Goal: Task Accomplishment & Management: Manage account settings

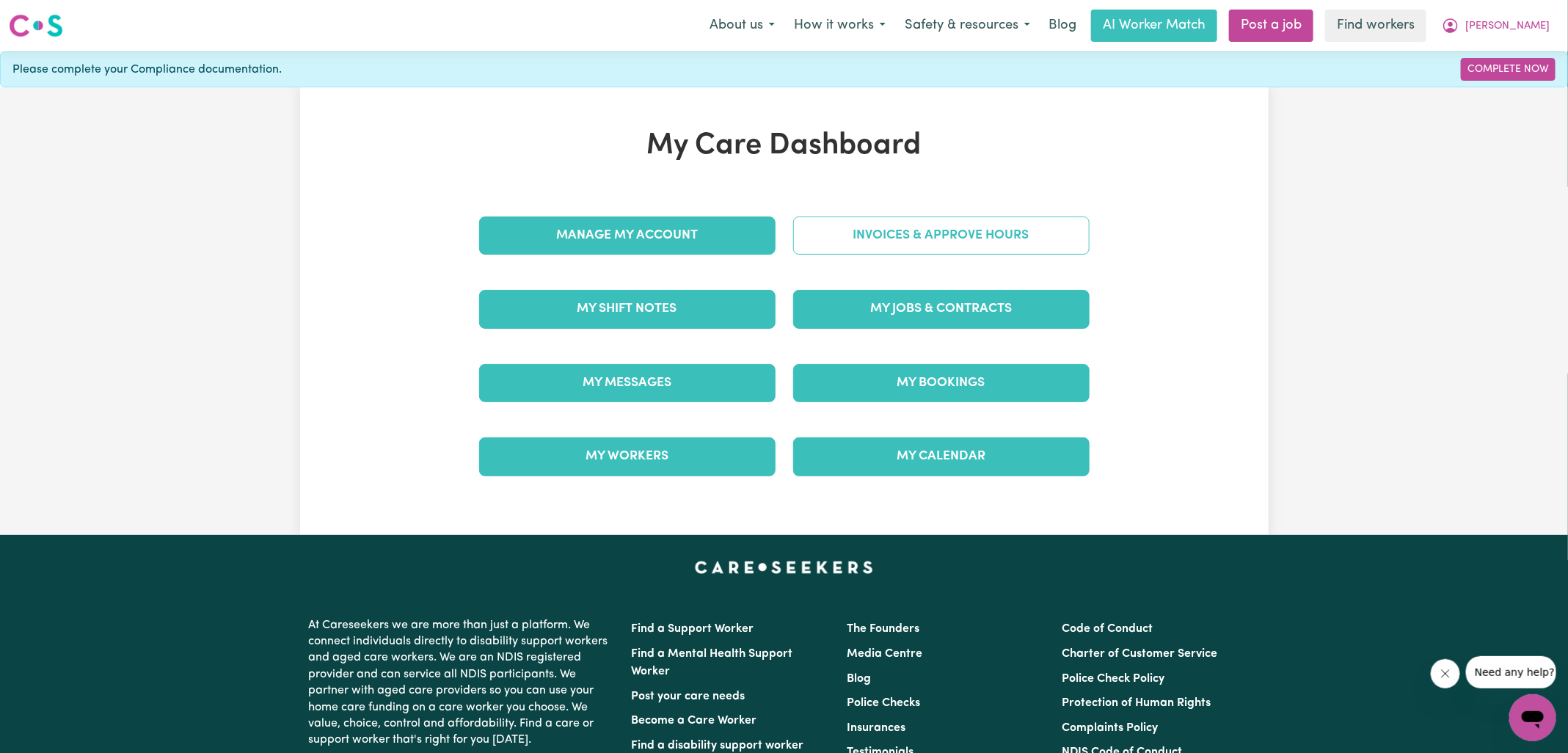
click at [879, 227] on link "Invoices & Approve Hours" at bounding box center [941, 235] width 297 height 38
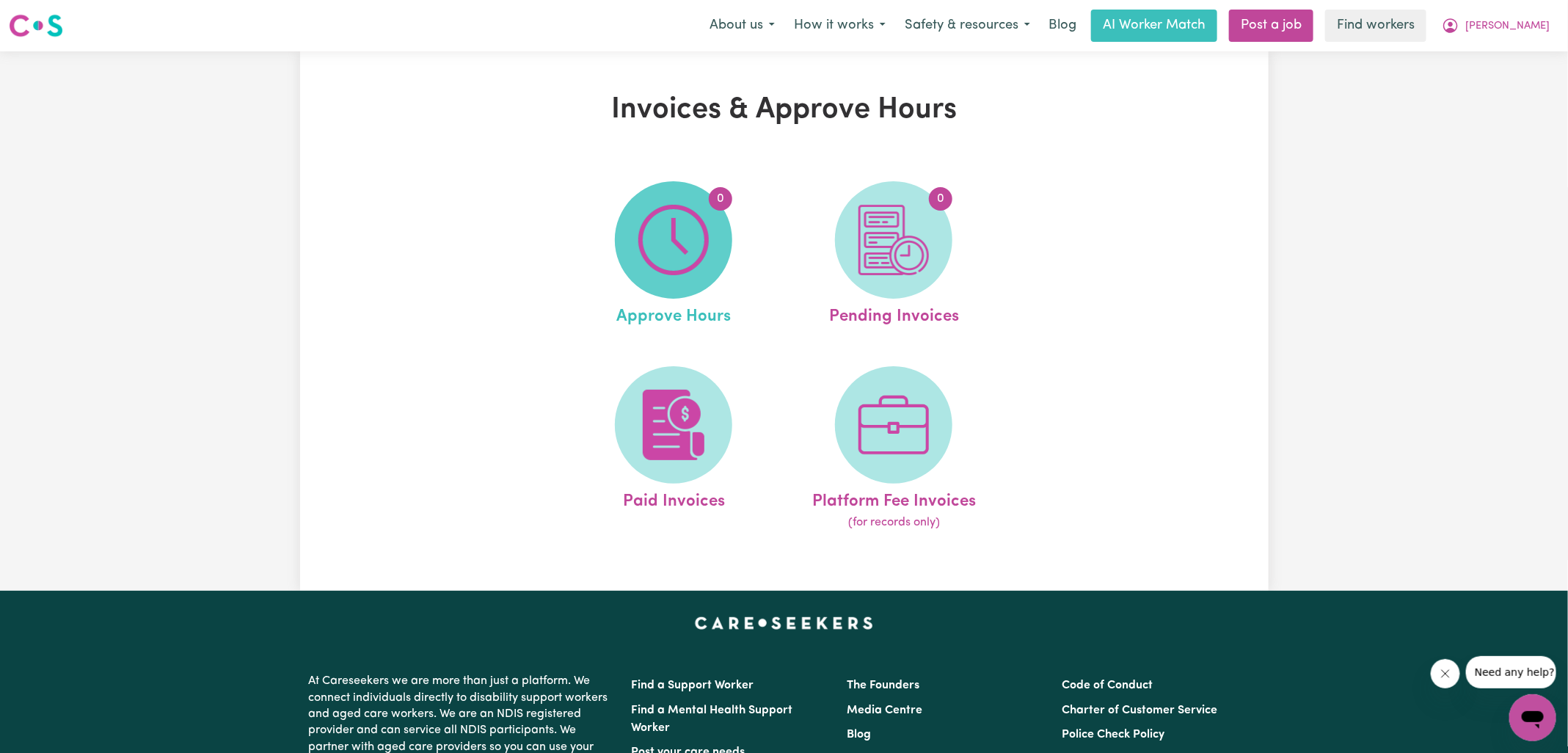
click at [703, 237] on img at bounding box center [673, 240] width 71 height 71
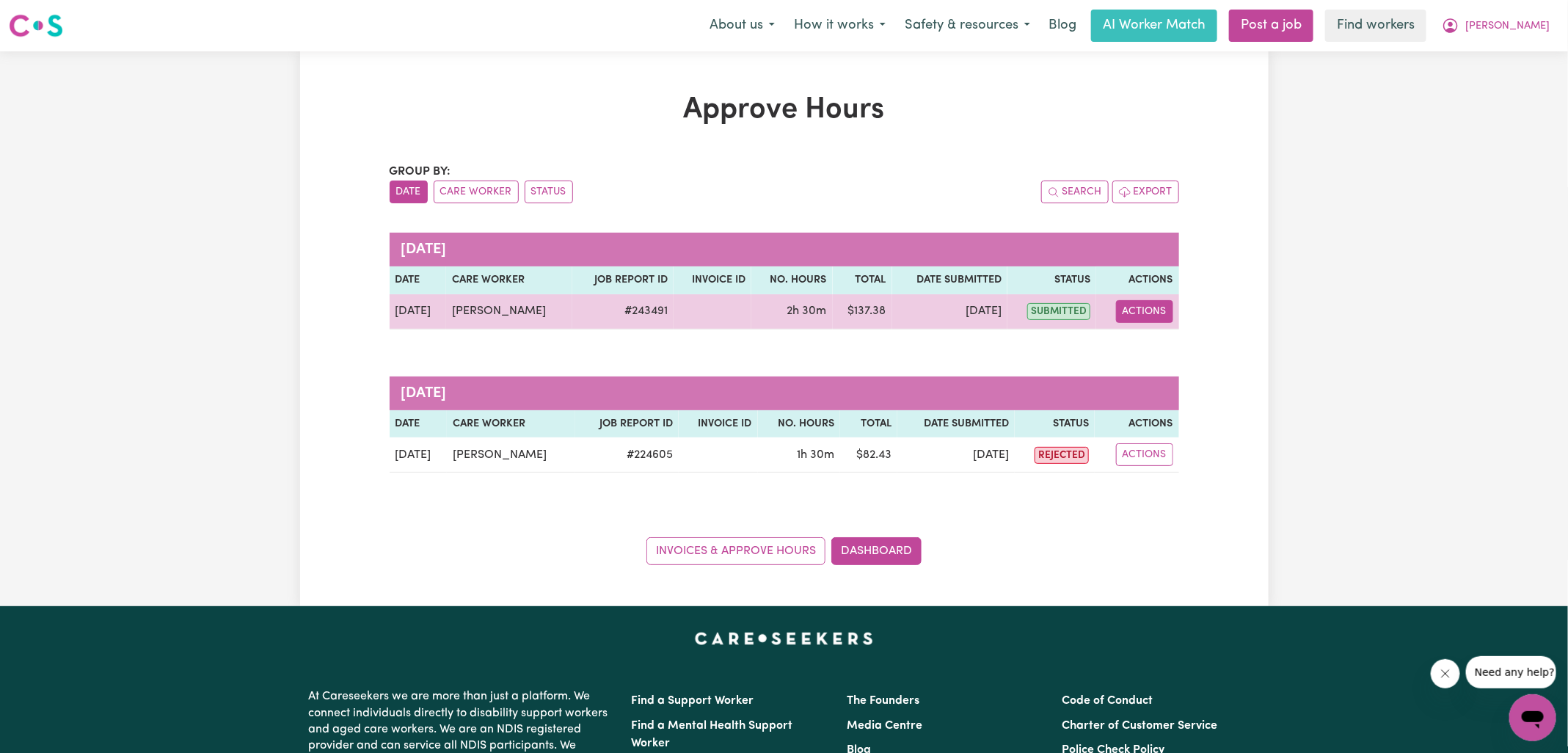
click at [1142, 313] on button "Actions" at bounding box center [1144, 311] width 57 height 23
click at [1145, 340] on link "View Job Report" at bounding box center [1181, 345] width 126 height 30
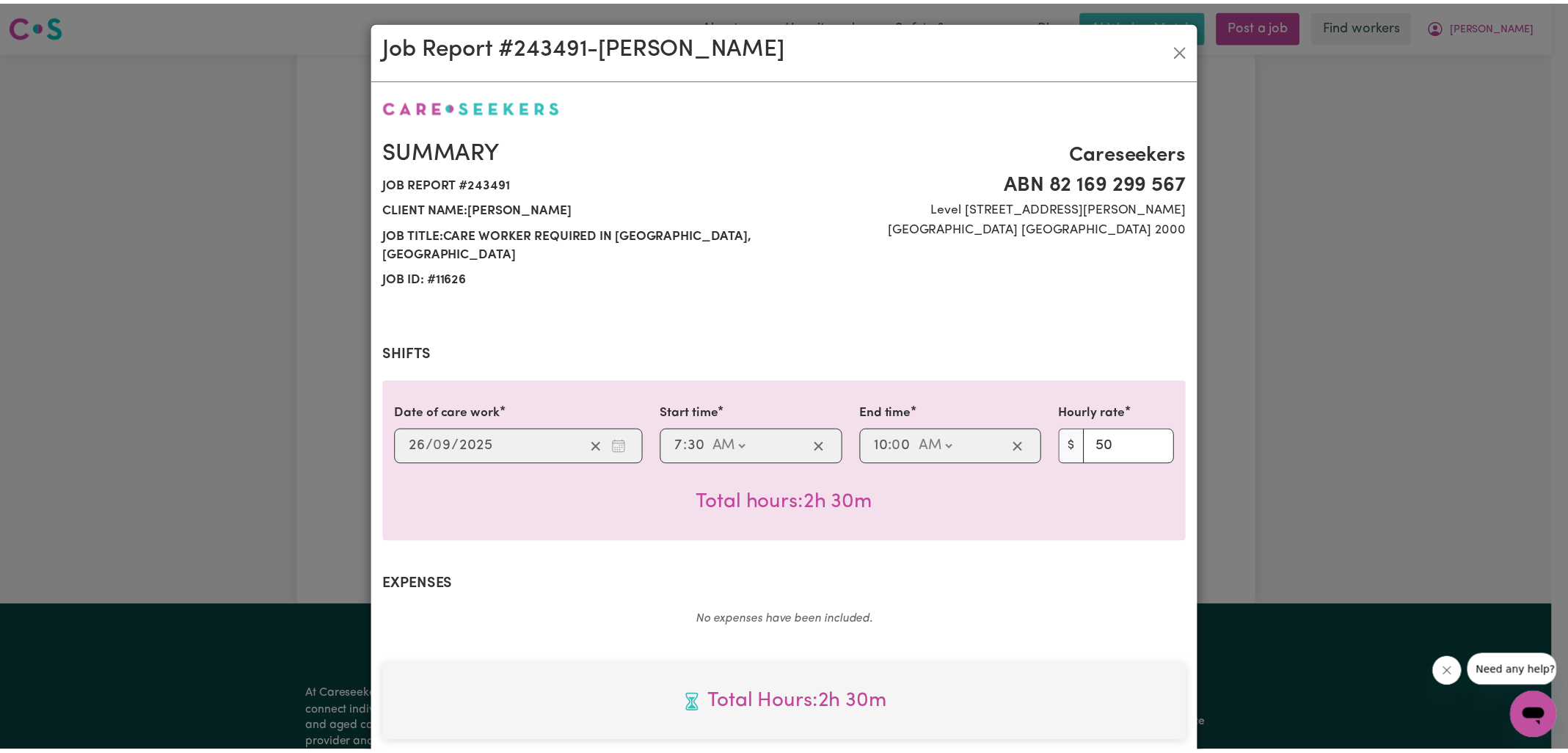
scroll to position [377, 0]
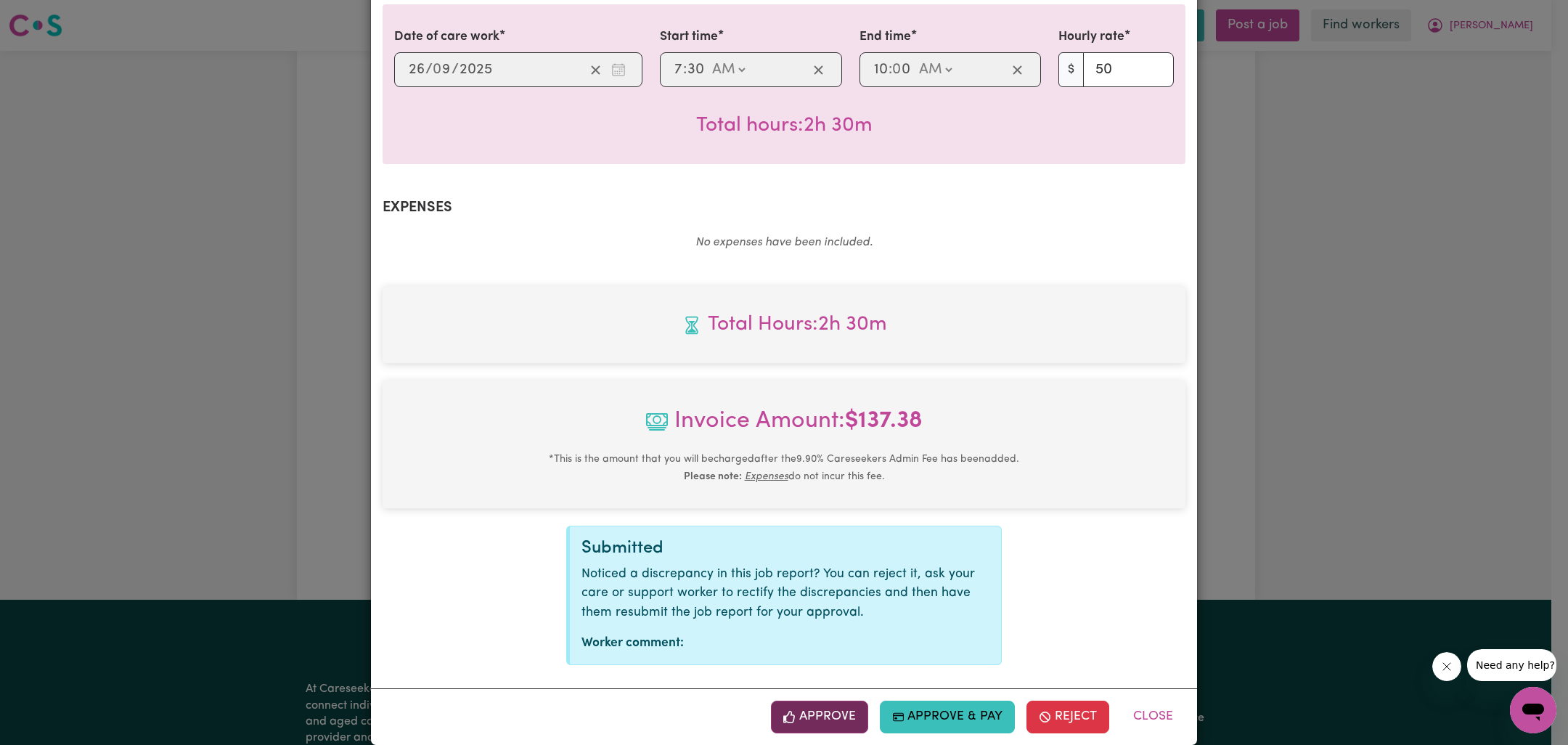
click at [835, 701] on button "Approve" at bounding box center [820, 717] width 98 height 32
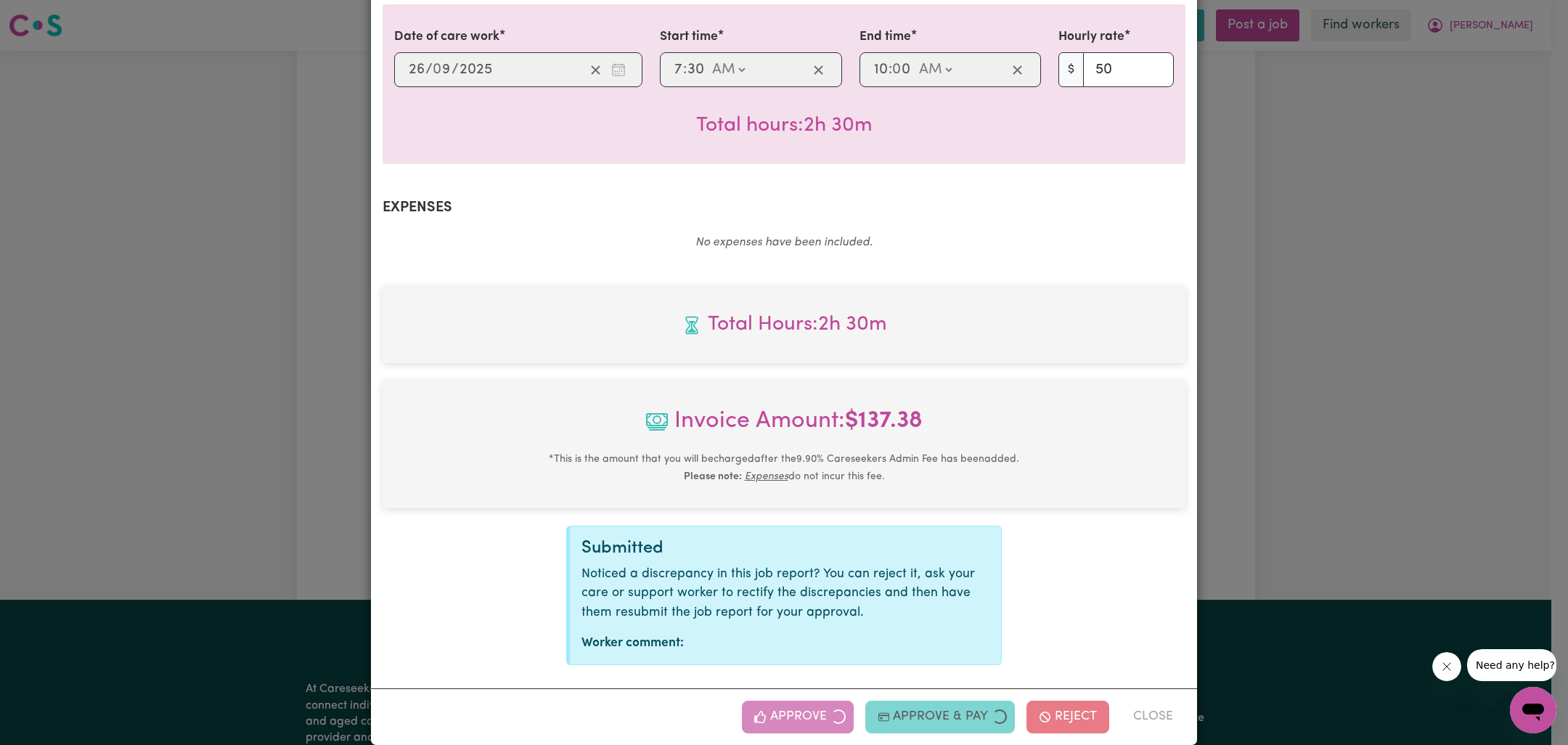
click at [1409, 447] on div "Job Report # 243491 - [PERSON_NAME] Summary Job report # 243491 Client name: [P…" at bounding box center [784, 372] width 1568 height 745
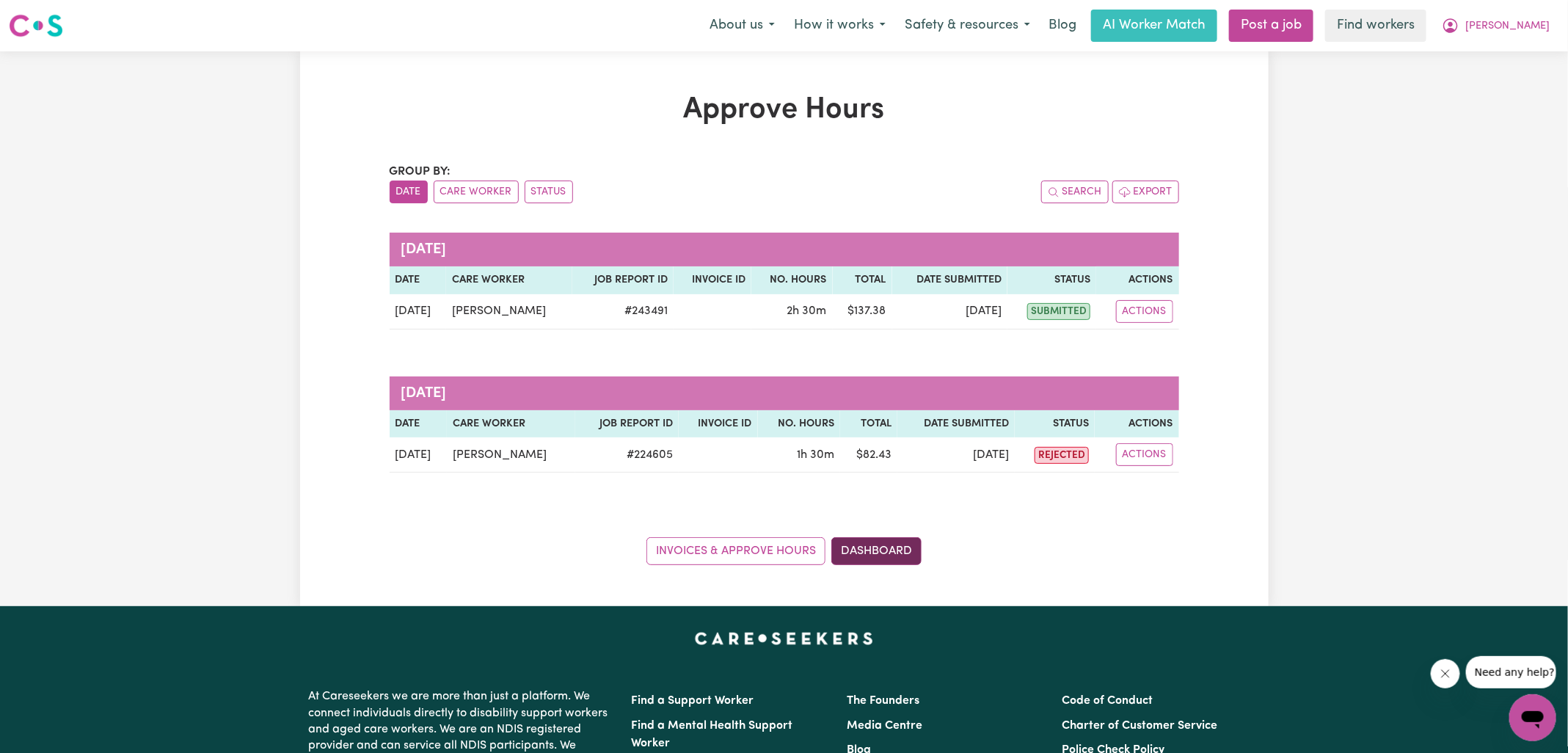
click at [885, 553] on link "Dashboard" at bounding box center [876, 550] width 90 height 28
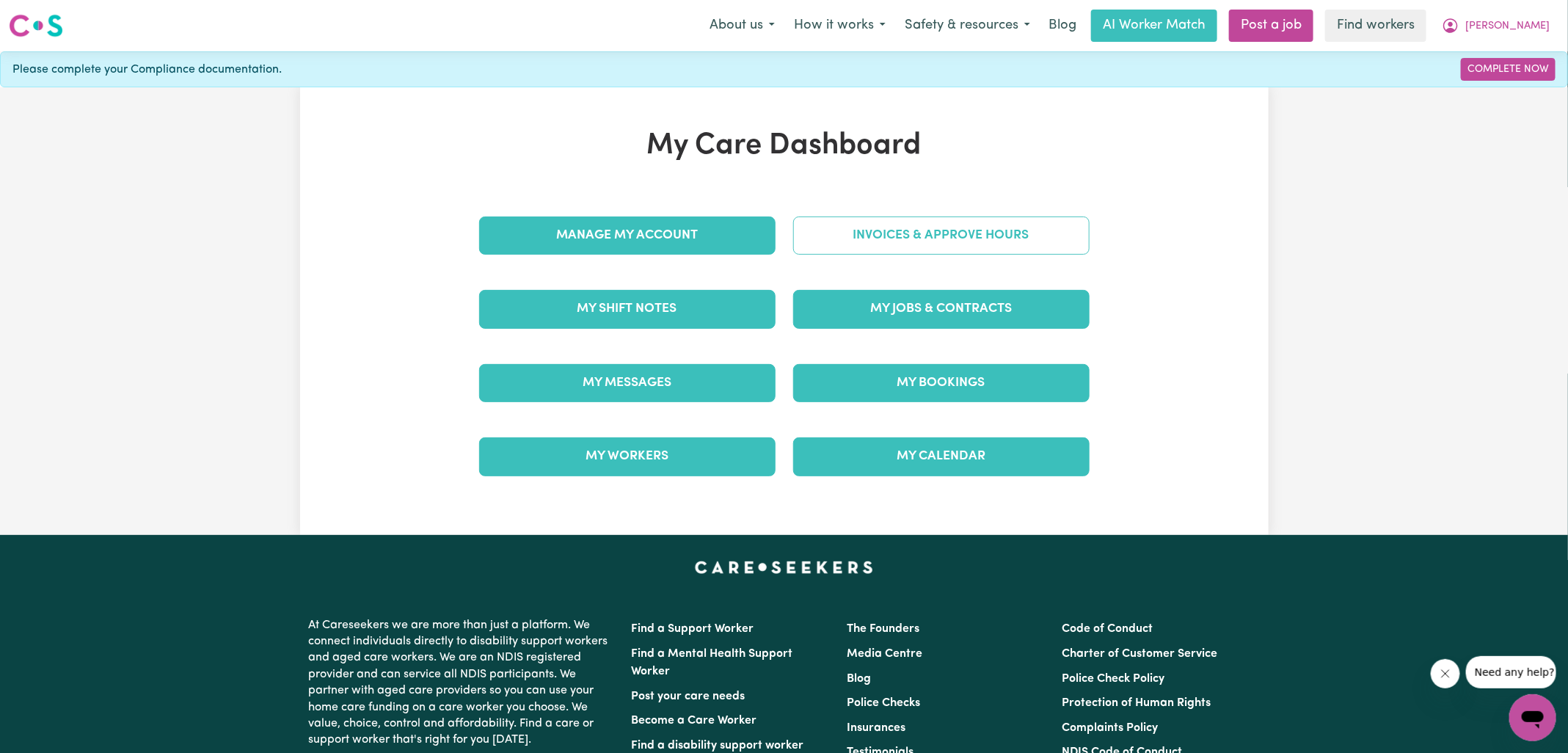
click at [833, 238] on link "Invoices & Approve Hours" at bounding box center [941, 235] width 297 height 38
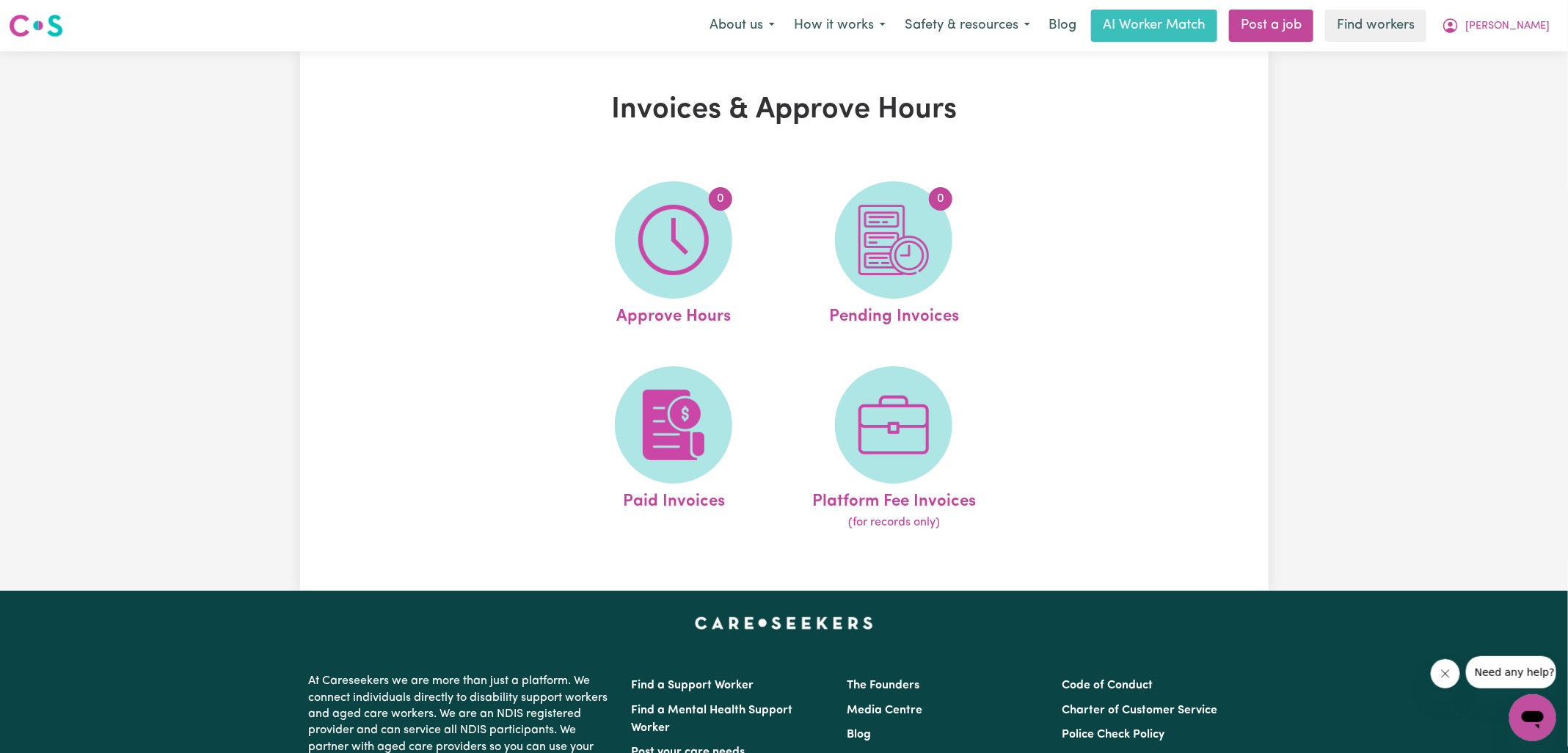
click at [833, 238] on link "0 Pending Invoices" at bounding box center [894, 255] width 211 height 148
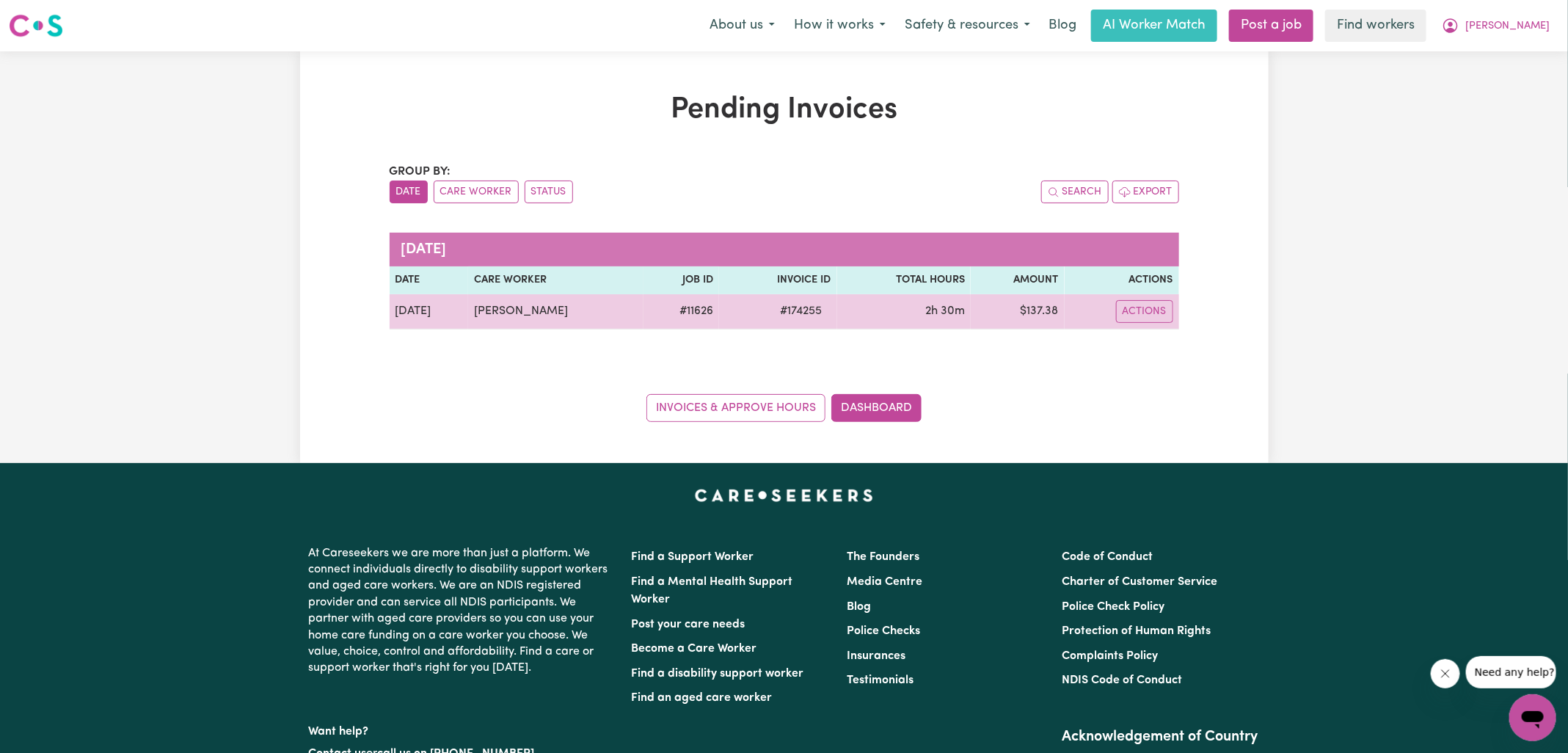
click at [790, 309] on span "# 174255" at bounding box center [802, 311] width 60 height 18
copy span "174255"
click at [1043, 309] on td "$ 137.38" at bounding box center [1017, 311] width 94 height 35
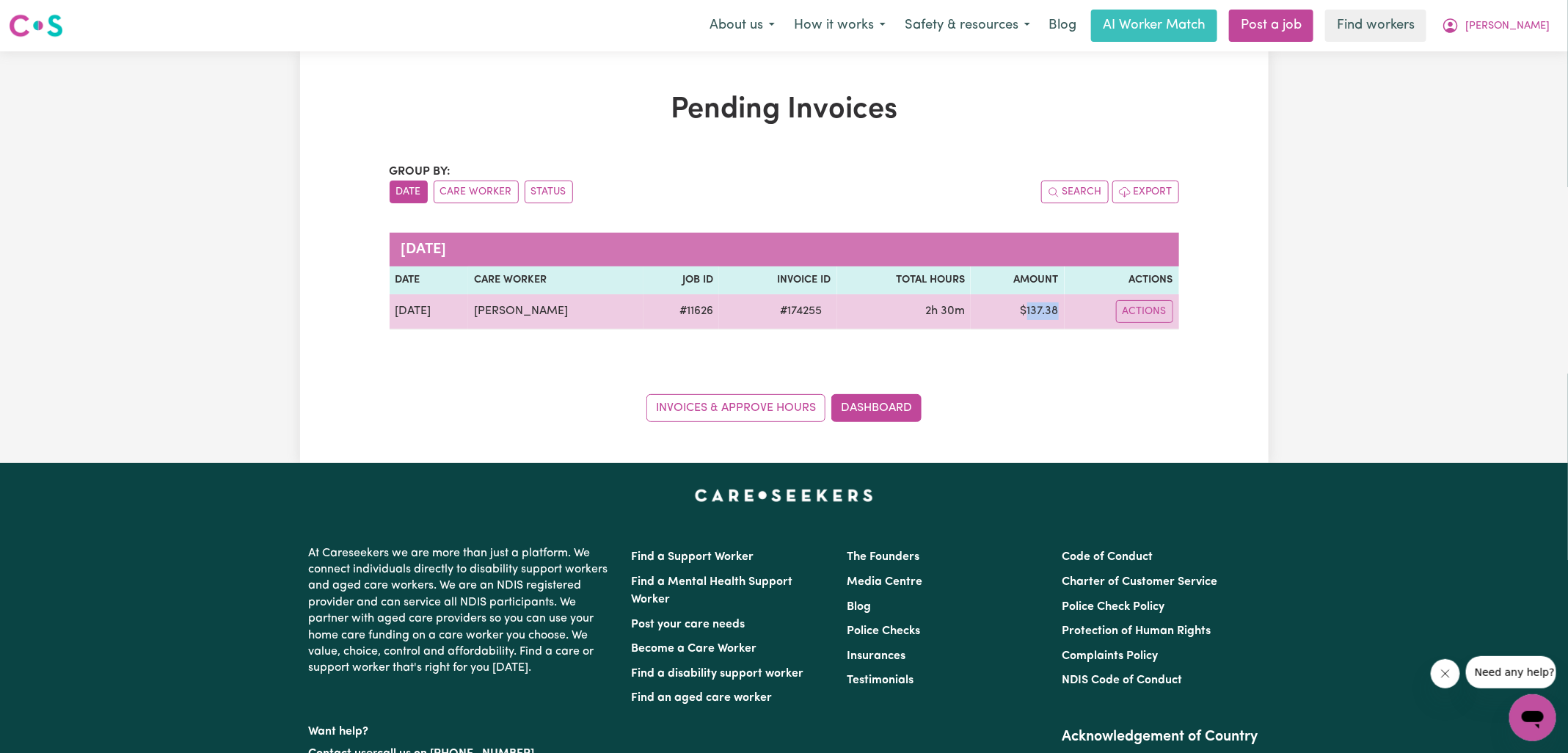
copy td "137.38"
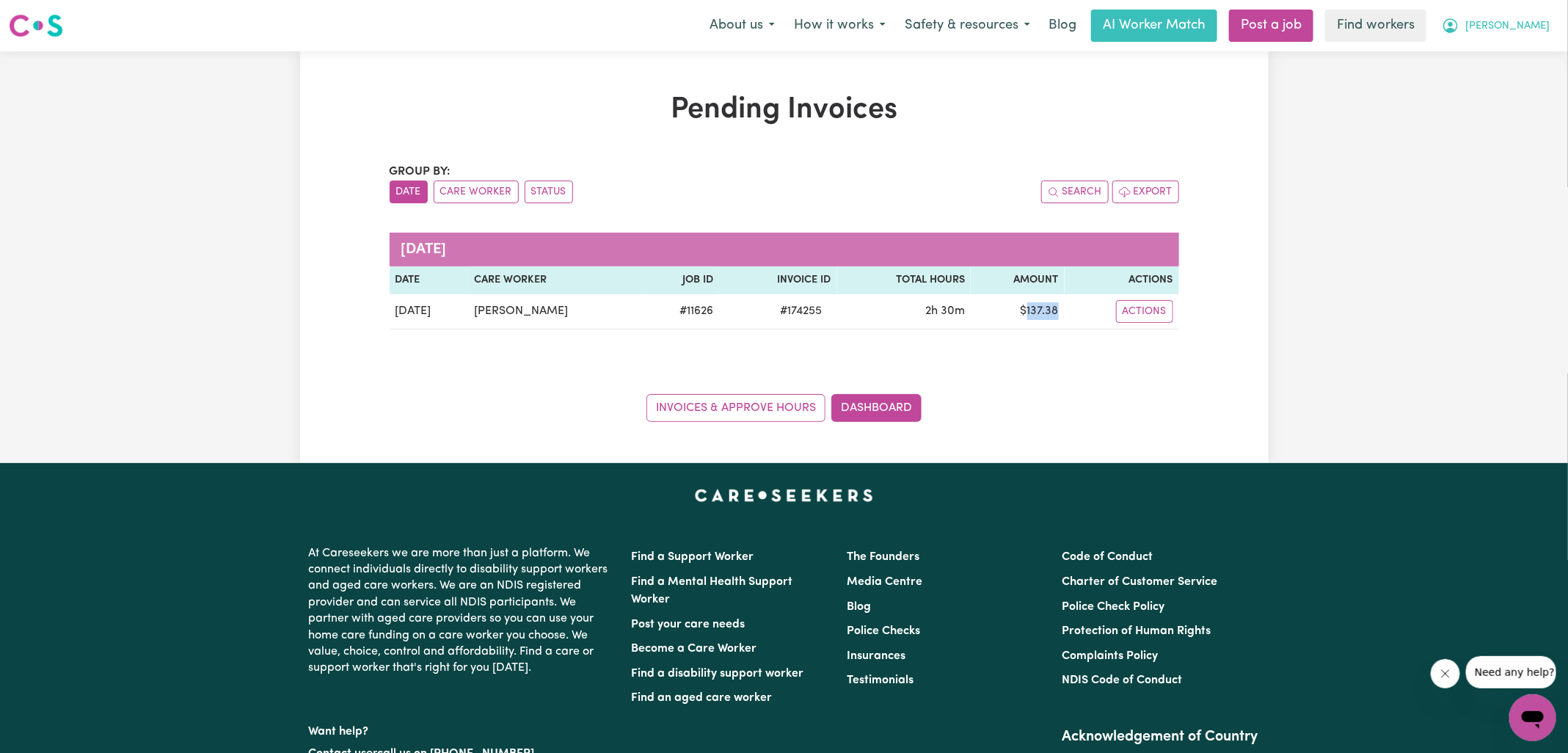
click at [1459, 34] on icon "My Account" at bounding box center [1450, 26] width 18 height 18
click at [1499, 77] on link "Logout" at bounding box center [1500, 84] width 116 height 28
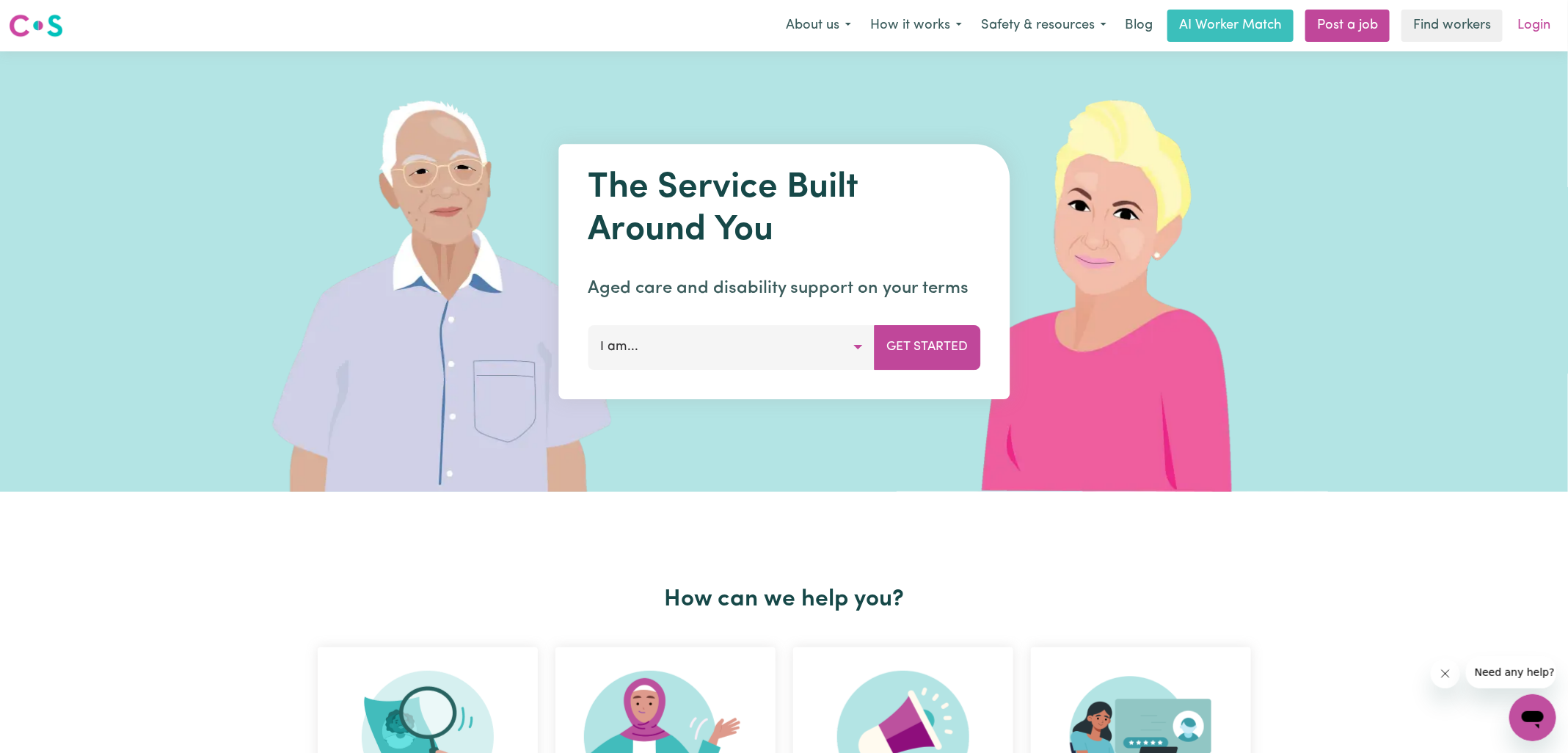
click at [1528, 31] on link "Login" at bounding box center [1534, 26] width 51 height 32
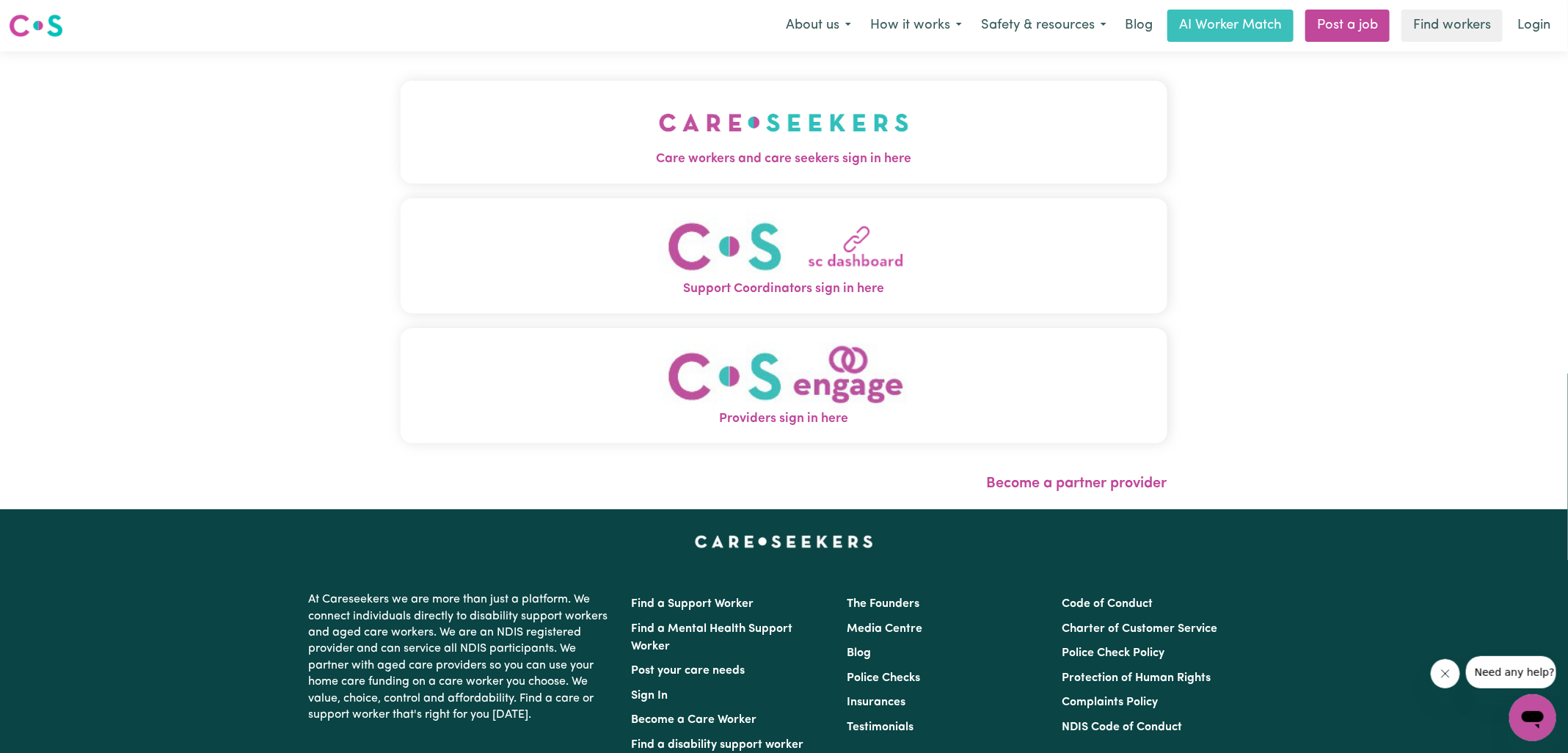
click at [662, 163] on span "Care workers and care seekers sign in here" at bounding box center [784, 159] width 767 height 19
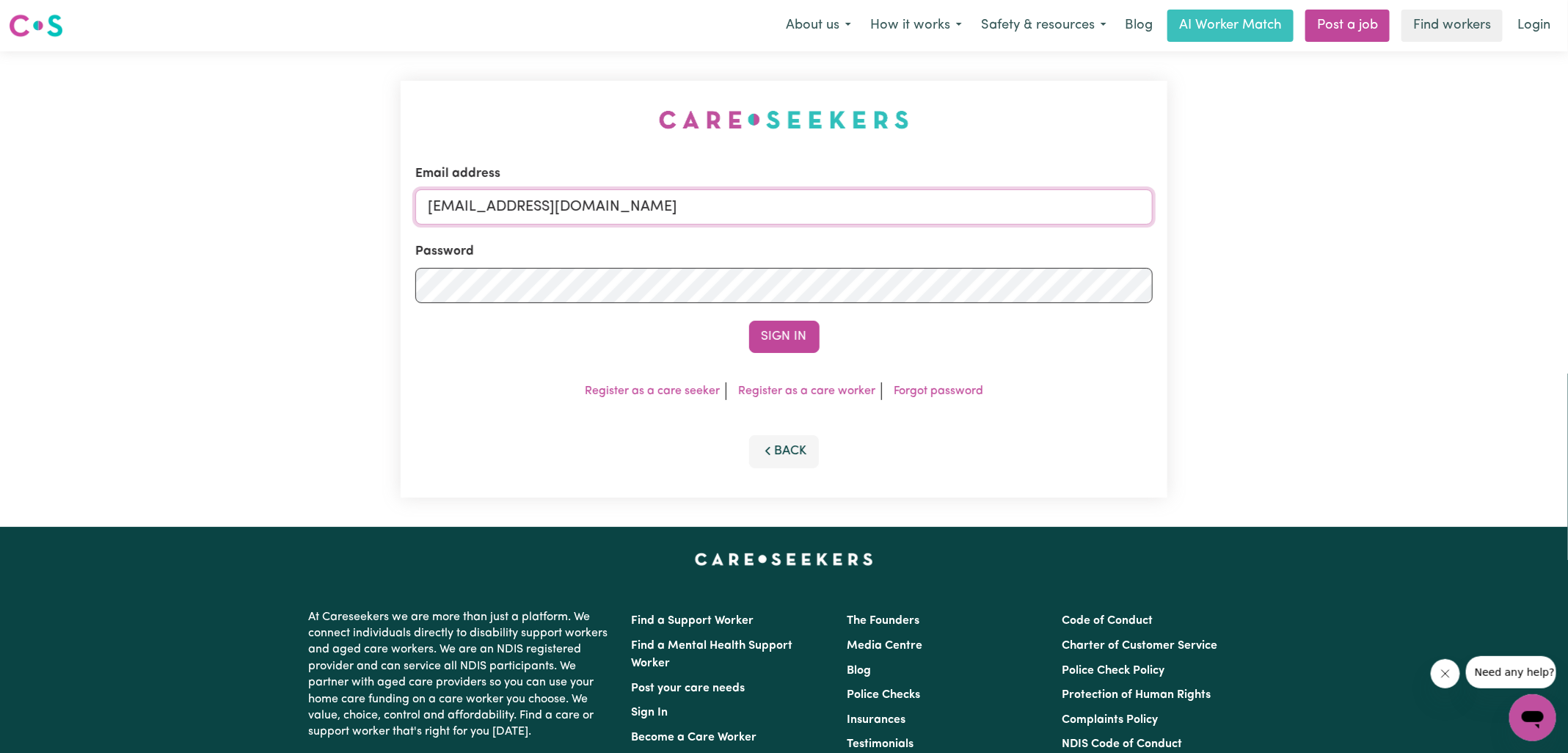
drag, startPoint x: 505, startPoint y: 209, endPoint x: 1244, endPoint y: 208, distance: 739.0
click at [1244, 208] on div "Email address [EMAIL_ADDRESS][DOMAIN_NAME] Password Sign In Register as a care …" at bounding box center [784, 288] width 1568 height 476
type input "[EMAIL_ADDRESS][DOMAIN_NAME]"
click at [815, 347] on button "Sign In" at bounding box center [784, 337] width 71 height 32
